Goal: Register for event/course

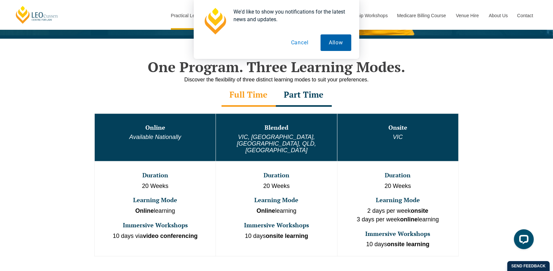
click at [334, 45] on button "Allow" at bounding box center [336, 42] width 31 height 17
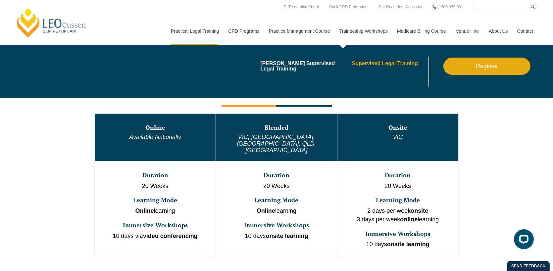
click at [386, 64] on link "Supervised Legal Training" at bounding box center [389, 63] width 75 height 5
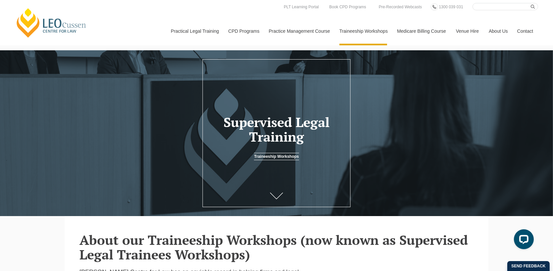
click at [299, 160] on link "Traineeship Workshops" at bounding box center [276, 156] width 45 height 7
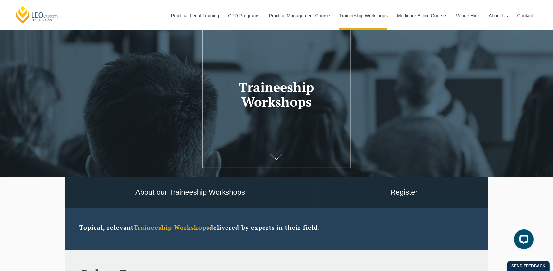
scroll to position [99, 0]
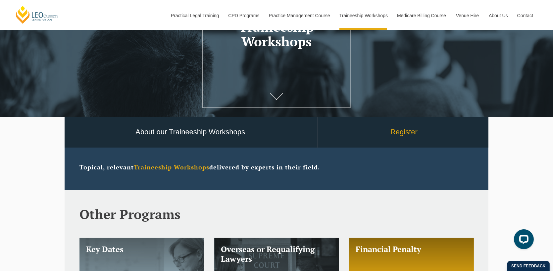
click at [411, 139] on link "Register" at bounding box center [404, 132] width 172 height 31
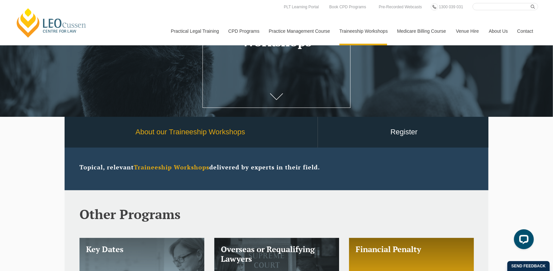
drag, startPoint x: 116, startPoint y: 137, endPoint x: 117, endPoint y: 126, distance: 11.0
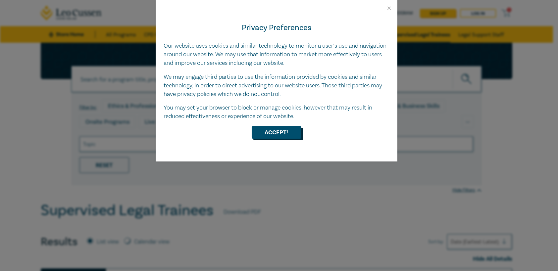
click at [290, 134] on button "Accept!" at bounding box center [277, 132] width 50 height 13
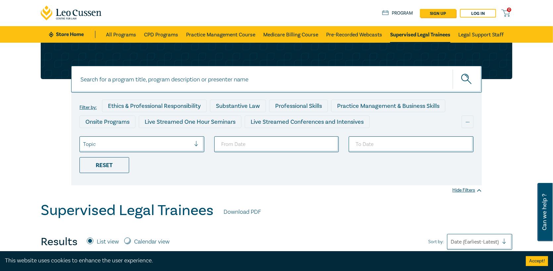
click at [158, 143] on div at bounding box center [137, 144] width 108 height 9
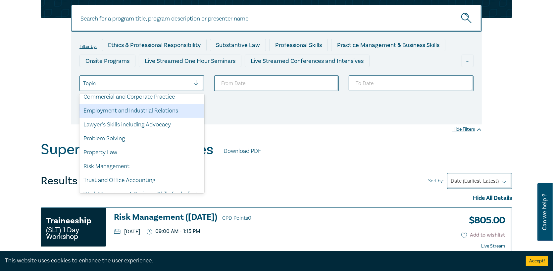
scroll to position [66, 0]
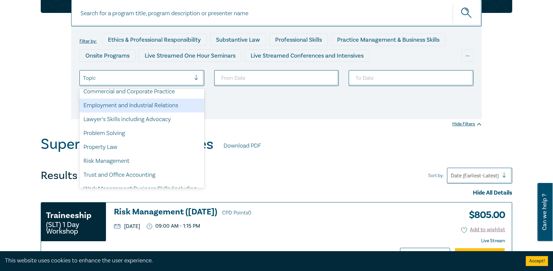
click at [170, 74] on div at bounding box center [137, 78] width 108 height 9
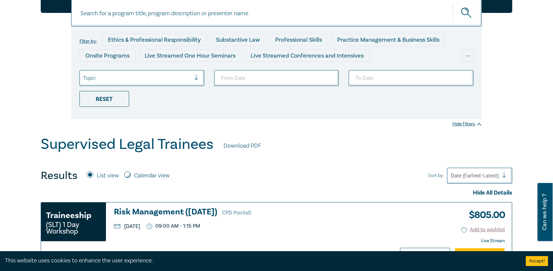
click at [170, 74] on div at bounding box center [137, 78] width 108 height 9
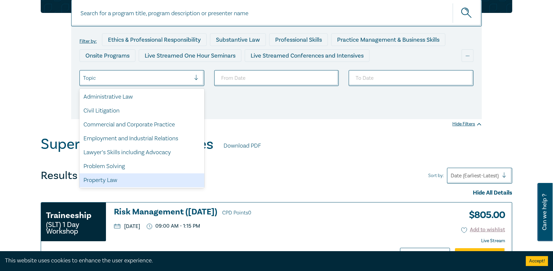
click at [116, 182] on div "Property Law" at bounding box center [142, 181] width 125 height 14
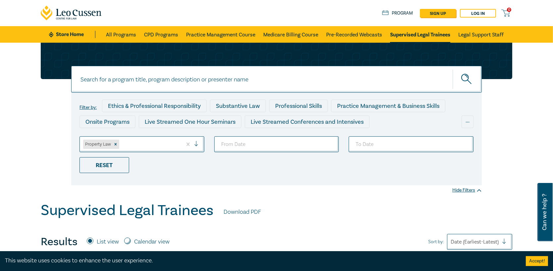
click at [140, 142] on div at bounding box center [150, 144] width 58 height 9
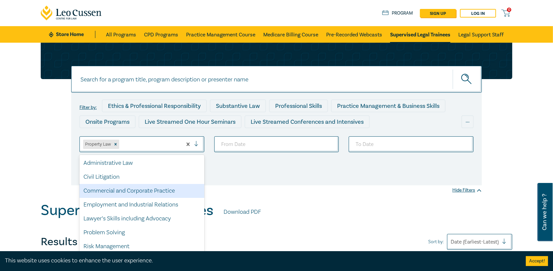
click at [118, 190] on div "Commercial and Corporate Practice" at bounding box center [142, 191] width 125 height 14
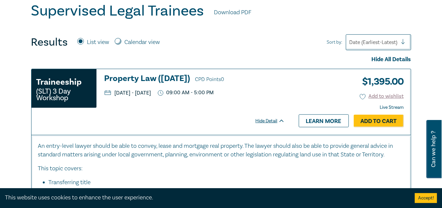
scroll to position [216, 0]
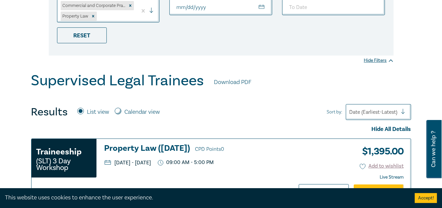
scroll to position [200, 0]
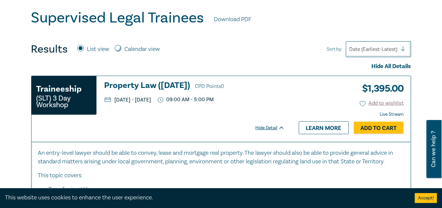
drag, startPoint x: 170, startPoint y: 99, endPoint x: 136, endPoint y: 95, distance: 34.1
click at [136, 97] on p "Monday, 13 October 2025 - Wednesday, 15 October 2025" at bounding box center [127, 99] width 47 height 5
drag, startPoint x: 136, startPoint y: 95, endPoint x: 259, endPoint y: 98, distance: 123.3
click at [259, 98] on ul "Monday, 13 October 2025 - Wednesday, 15 October 2025 09:00 AM - 5:00 PM" at bounding box center [194, 100] width 180 height 6
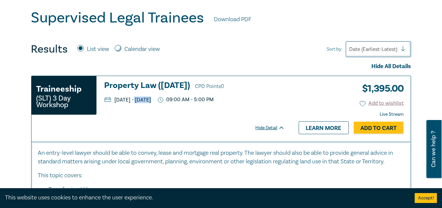
click at [259, 98] on ul "Monday, 13 October 2025 - Wednesday, 15 October 2025 09:00 AM - 5:00 PM" at bounding box center [194, 100] width 180 height 6
drag, startPoint x: 259, startPoint y: 98, endPoint x: 136, endPoint y: 98, distance: 122.9
click at [136, 98] on ul "Monday, 13 October 2025 - Wednesday, 15 October 2025 09:00 AM - 5:00 PM" at bounding box center [194, 100] width 180 height 6
click at [136, 98] on p "Monday, 13 October 2025 - Wednesday, 15 October 2025" at bounding box center [127, 99] width 47 height 5
drag, startPoint x: 162, startPoint y: 107, endPoint x: 102, endPoint y: 109, distance: 60.7
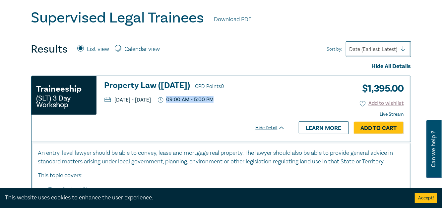
click at [102, 109] on div "Traineeship (SLT) 3 Day Workshop Property Law (October 2025) CPD Points 0 Monda…" at bounding box center [157, 98] width 253 height 35
click at [87, 130] on div "Traineeship (SLT) 3 Day Workshop Property Law (October 2025) CPD Points 0 Monda…" at bounding box center [161, 109] width 260 height 66
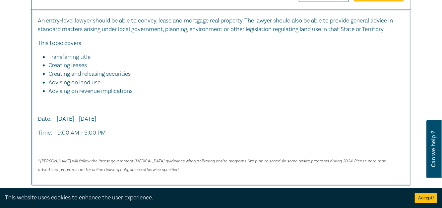
scroll to position [331, 0]
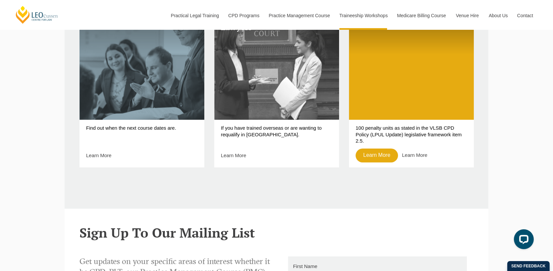
scroll to position [464, 0]
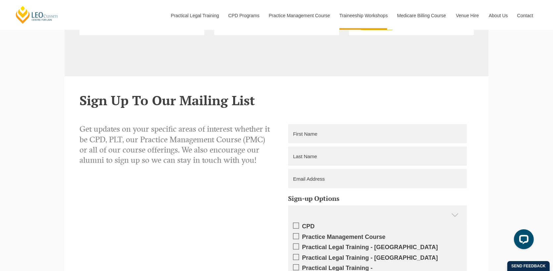
drag, startPoint x: 86, startPoint y: 191, endPoint x: 56, endPoint y: 164, distance: 40.3
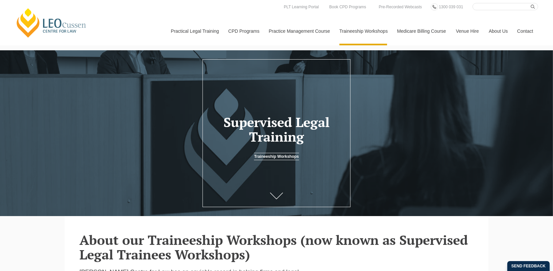
drag, startPoint x: 431, startPoint y: 125, endPoint x: 431, endPoint y: 146, distance: 21.2
